Goal: Transaction & Acquisition: Purchase product/service

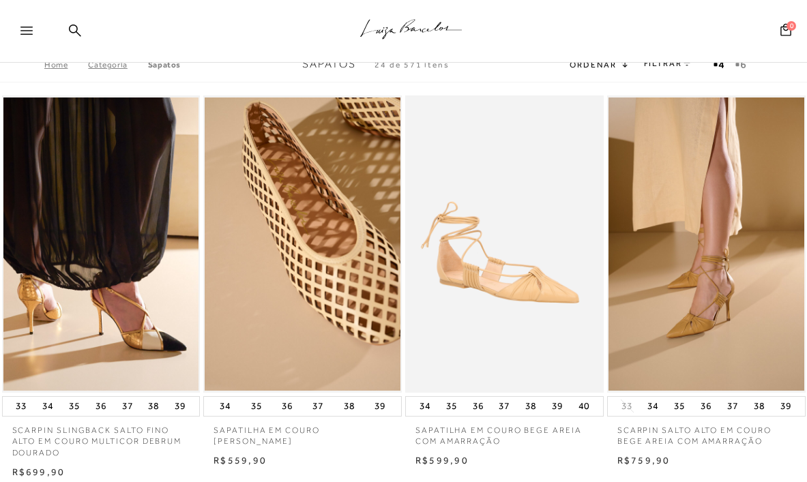
click at [24, 35] on div at bounding box center [32, 35] width 25 height 20
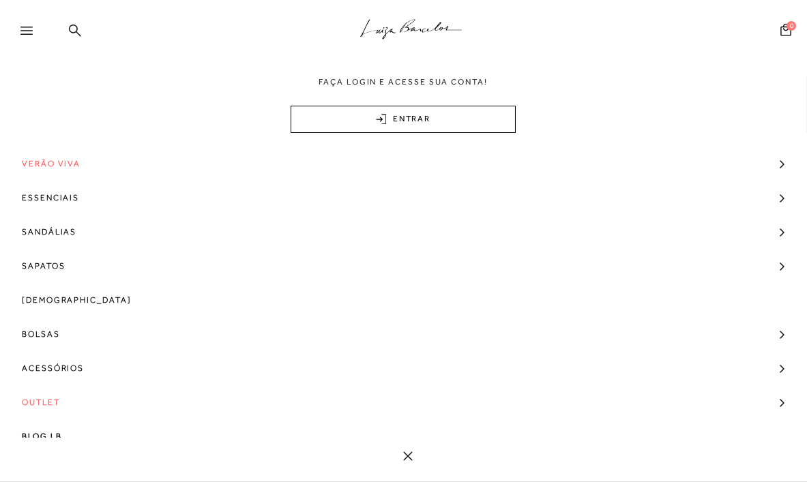
click at [74, 33] on icon at bounding box center [75, 30] width 12 height 13
click at [31, 33] on icon at bounding box center [26, 31] width 12 height 8
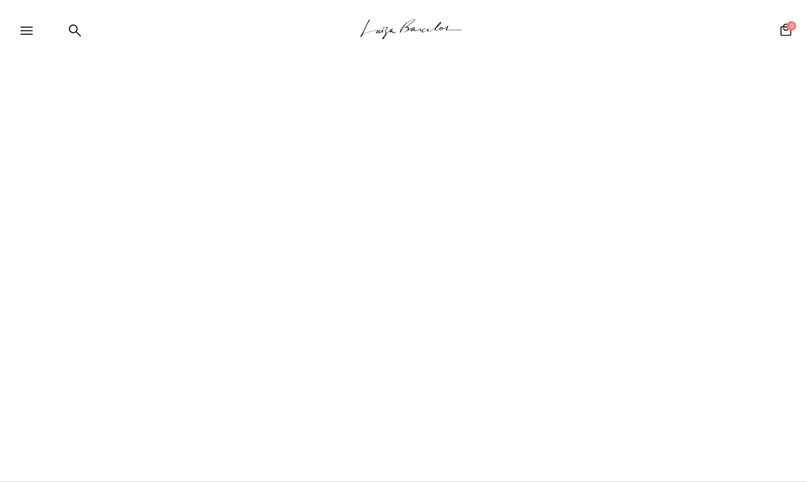
click at [78, 12] on div ".a{fill-rule:evenodd;stroke:#000!important;stroke-width:0!important;}" at bounding box center [426, 31] width 762 height 63
click at [78, 30] on icon at bounding box center [75, 30] width 12 height 13
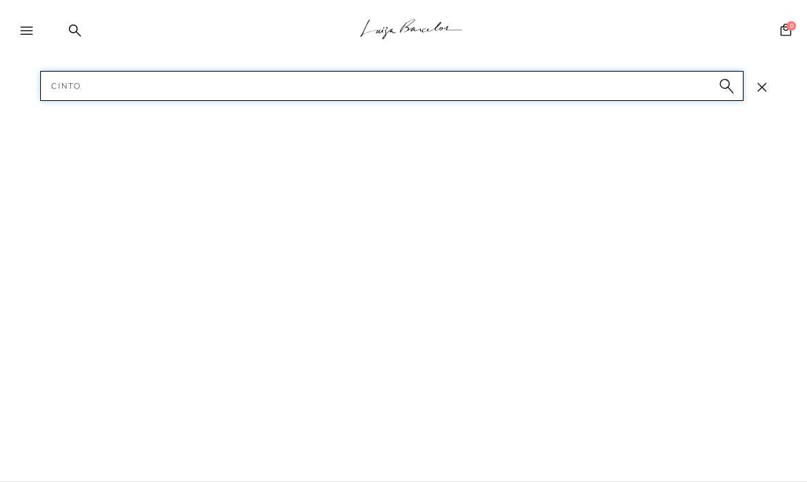
type input "cintos"
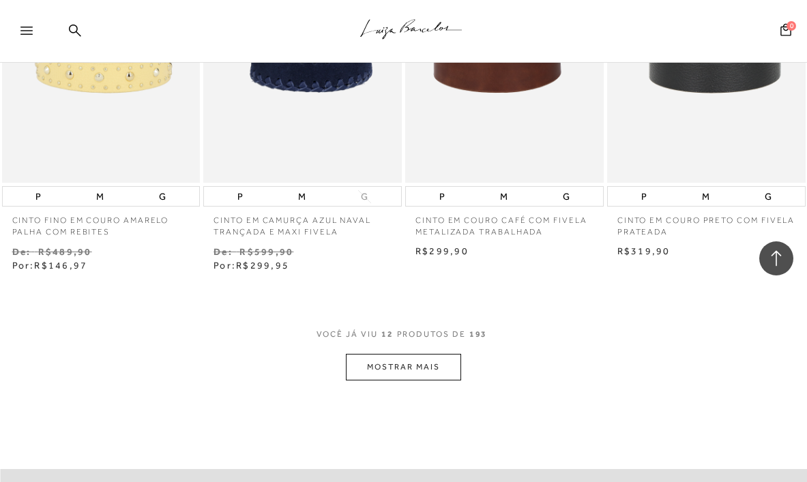
scroll to position [1081, 0]
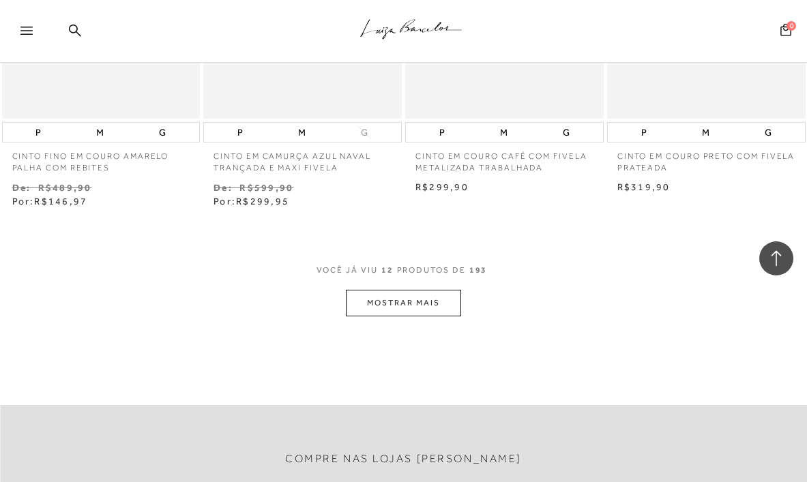
click at [389, 300] on button "MOSTRAR MAIS" at bounding box center [403, 303] width 115 height 27
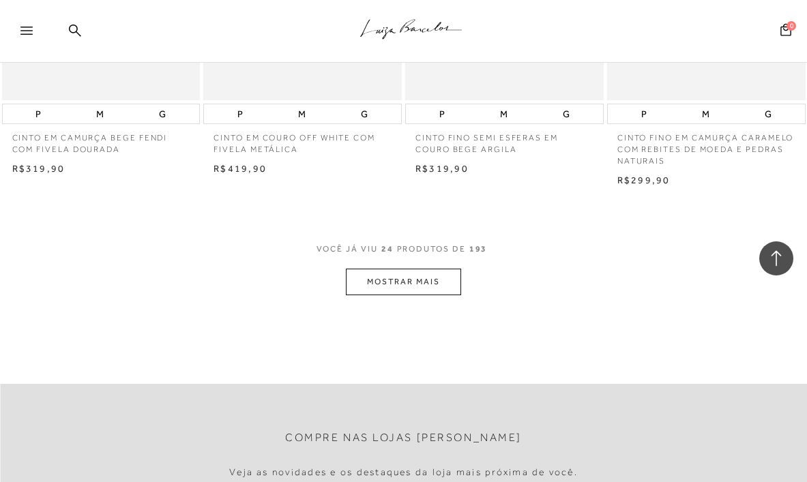
scroll to position [2301, 0]
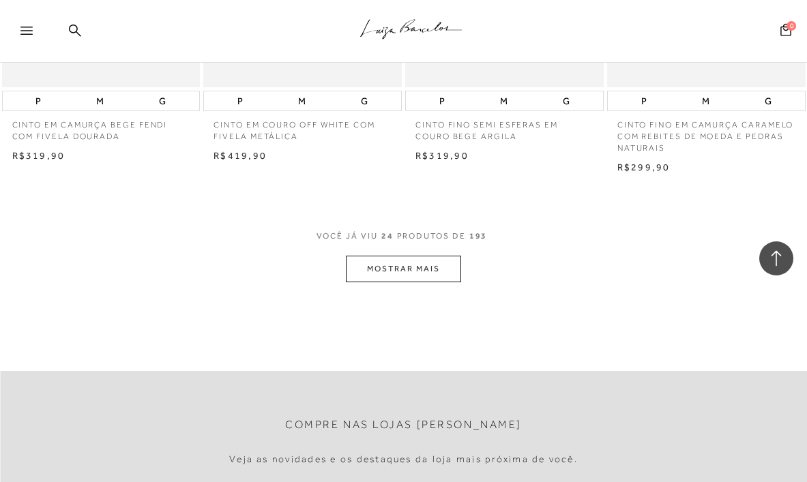
click at [416, 272] on button "MOSTRAR MAIS" at bounding box center [403, 269] width 115 height 27
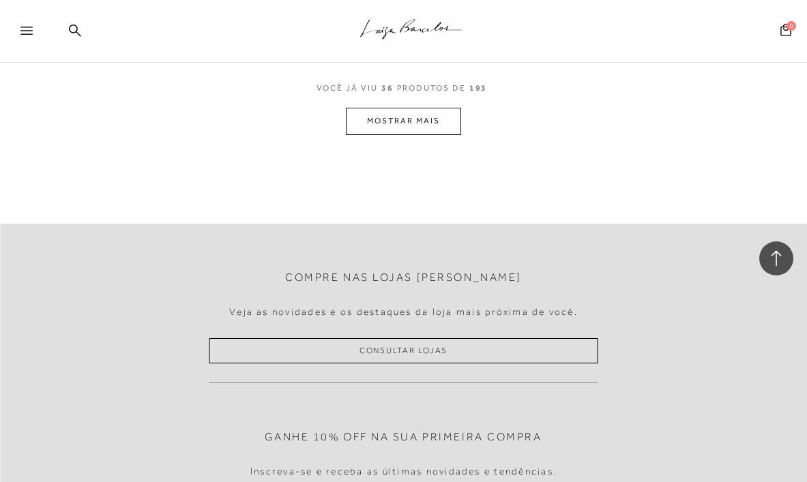
scroll to position [3650, 0]
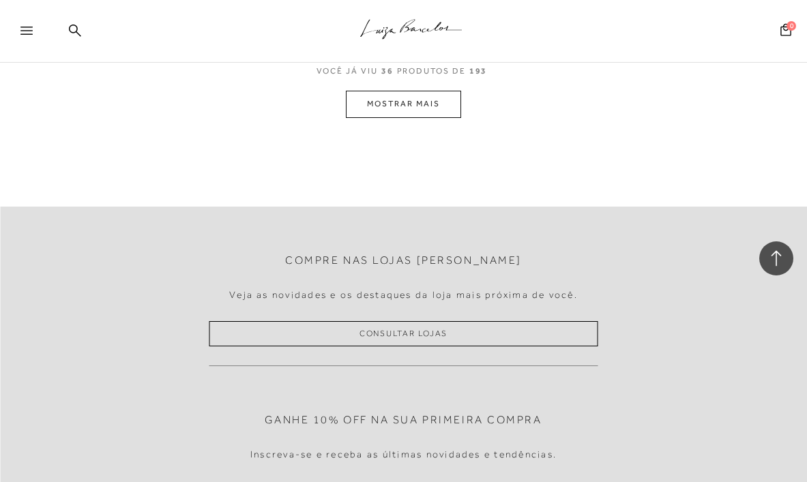
click at [405, 110] on button "MOSTRAR MAIS" at bounding box center [403, 104] width 115 height 27
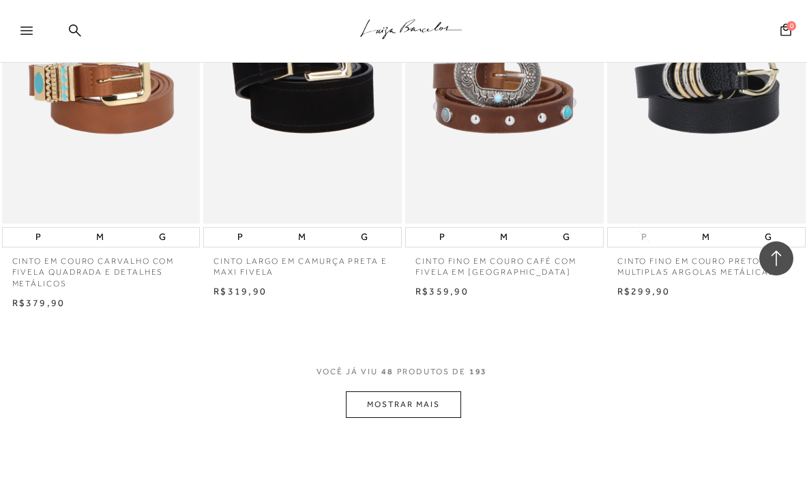
scroll to position [4663, 0]
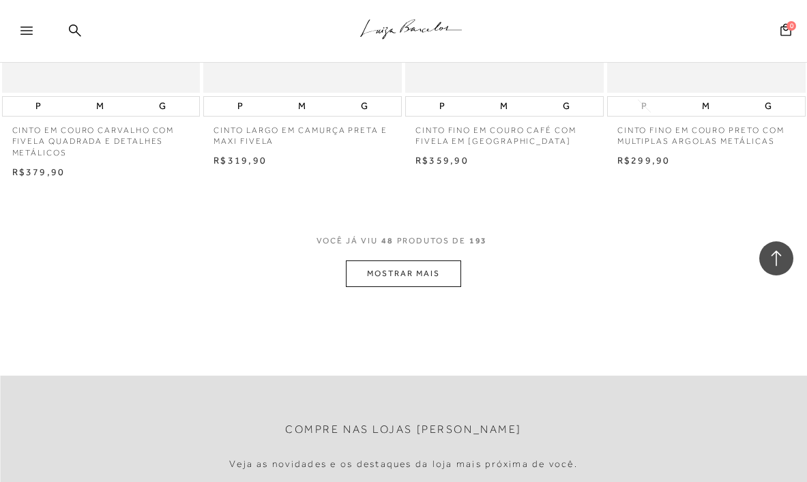
click at [401, 285] on button "MOSTRAR MAIS" at bounding box center [403, 274] width 115 height 27
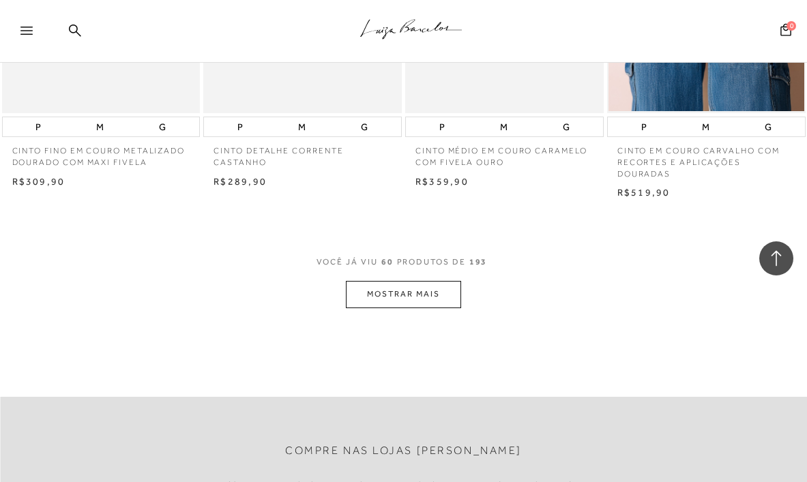
scroll to position [5824, 0]
click at [397, 307] on button "MOSTRAR MAIS" at bounding box center [403, 293] width 115 height 27
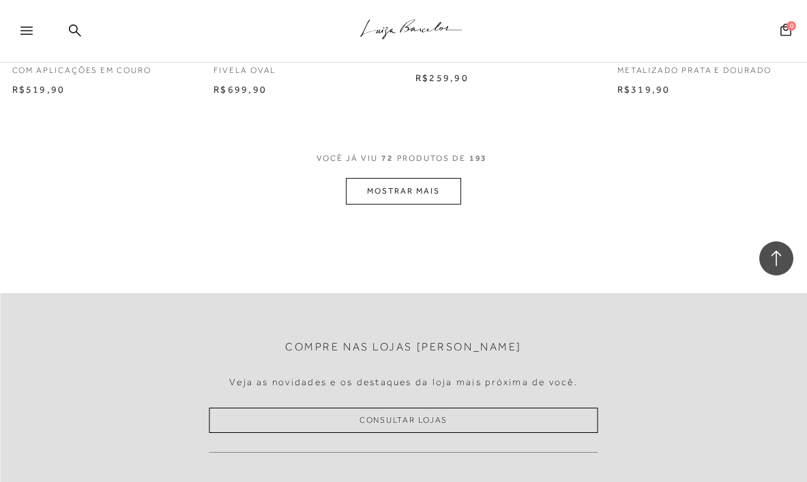
scroll to position [7099, 0]
click at [420, 203] on button "MOSTRAR MAIS" at bounding box center [403, 190] width 115 height 27
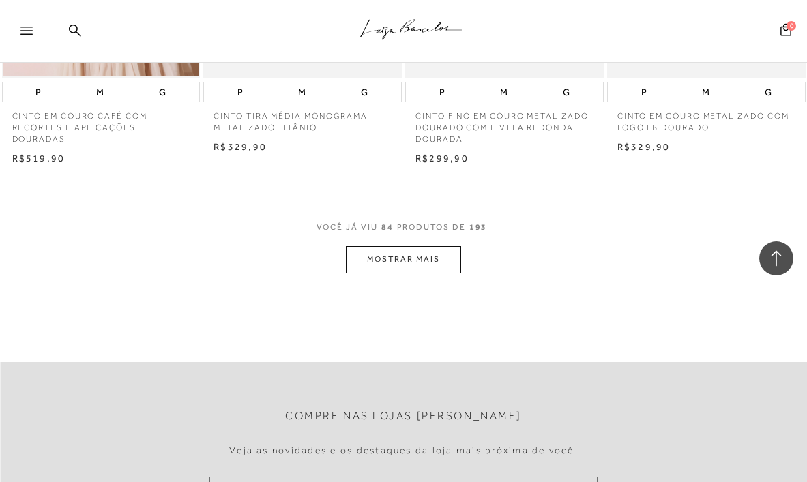
scroll to position [8260, 0]
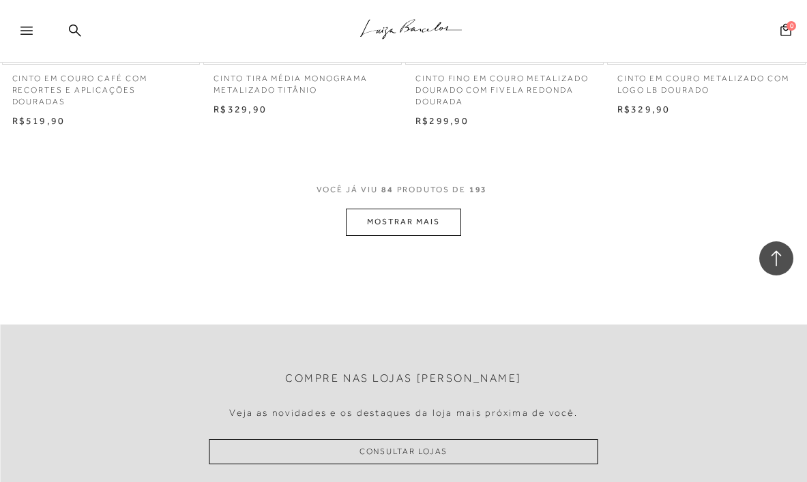
click at [418, 235] on button "MOSTRAR MAIS" at bounding box center [403, 222] width 115 height 27
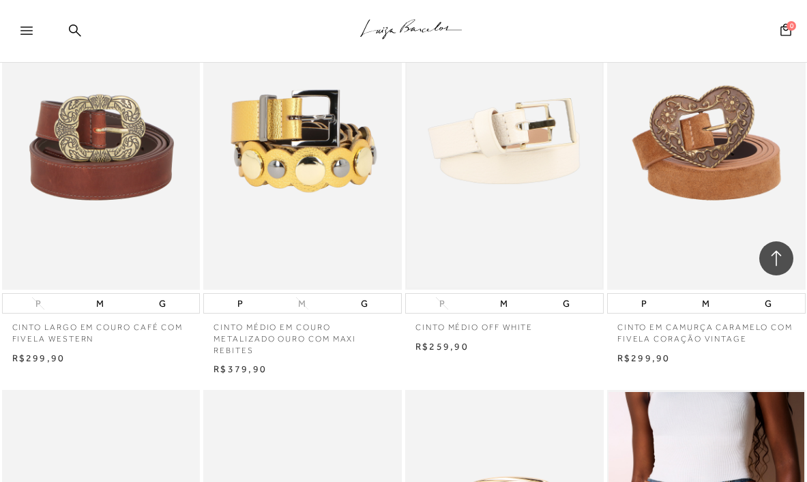
scroll to position [5208, 0]
